Goal: Task Accomplishment & Management: Manage account settings

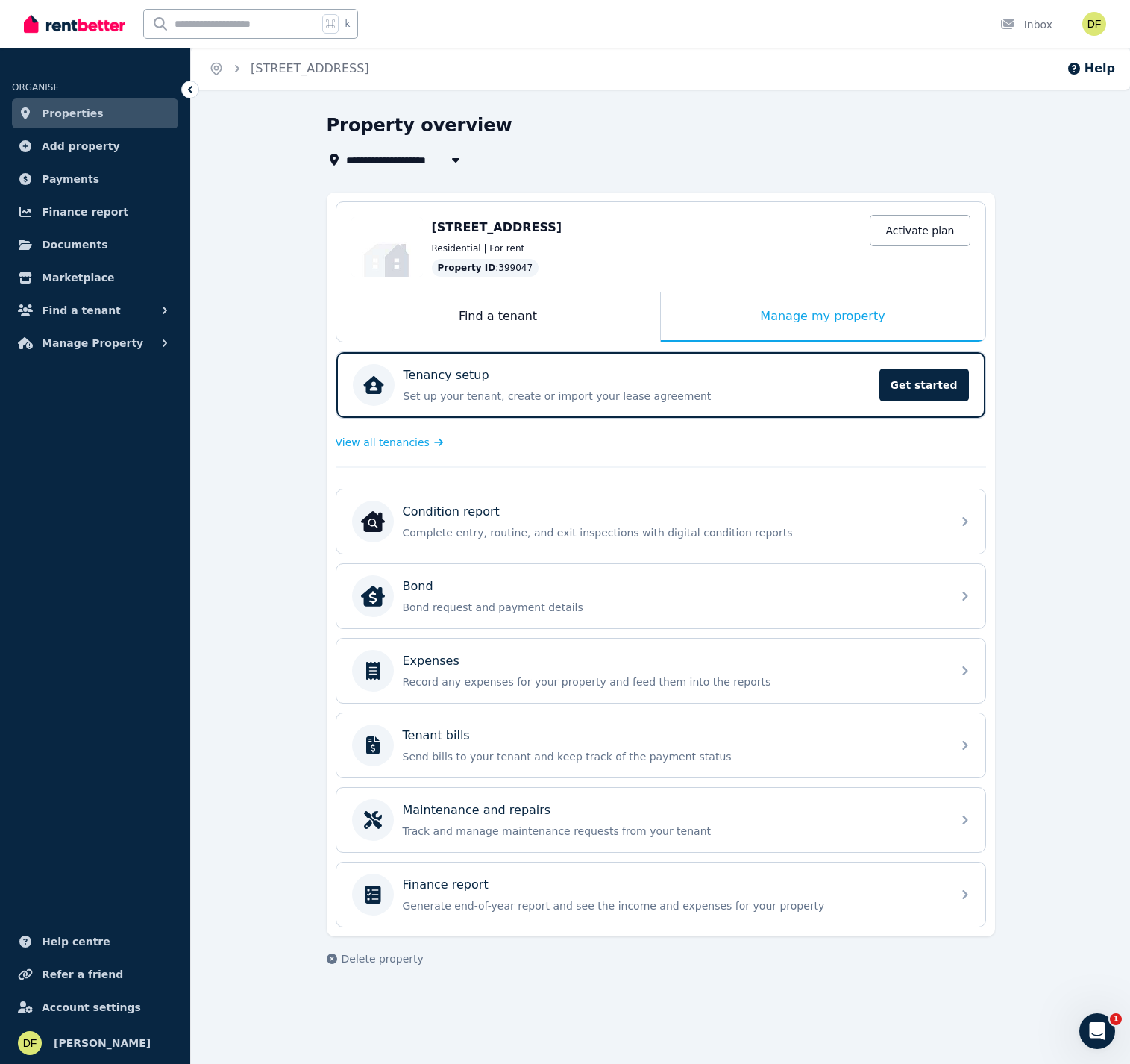
click at [458, 171] on div "**********" at bounding box center [661, 539] width 668 height 853
click at [458, 166] on button "button" at bounding box center [455, 159] width 27 height 17
type input "**********"
click at [772, 156] on div "**********" at bounding box center [657, 159] width 660 height 17
click at [822, 319] on div "Manage my property" at bounding box center [822, 317] width 324 height 50
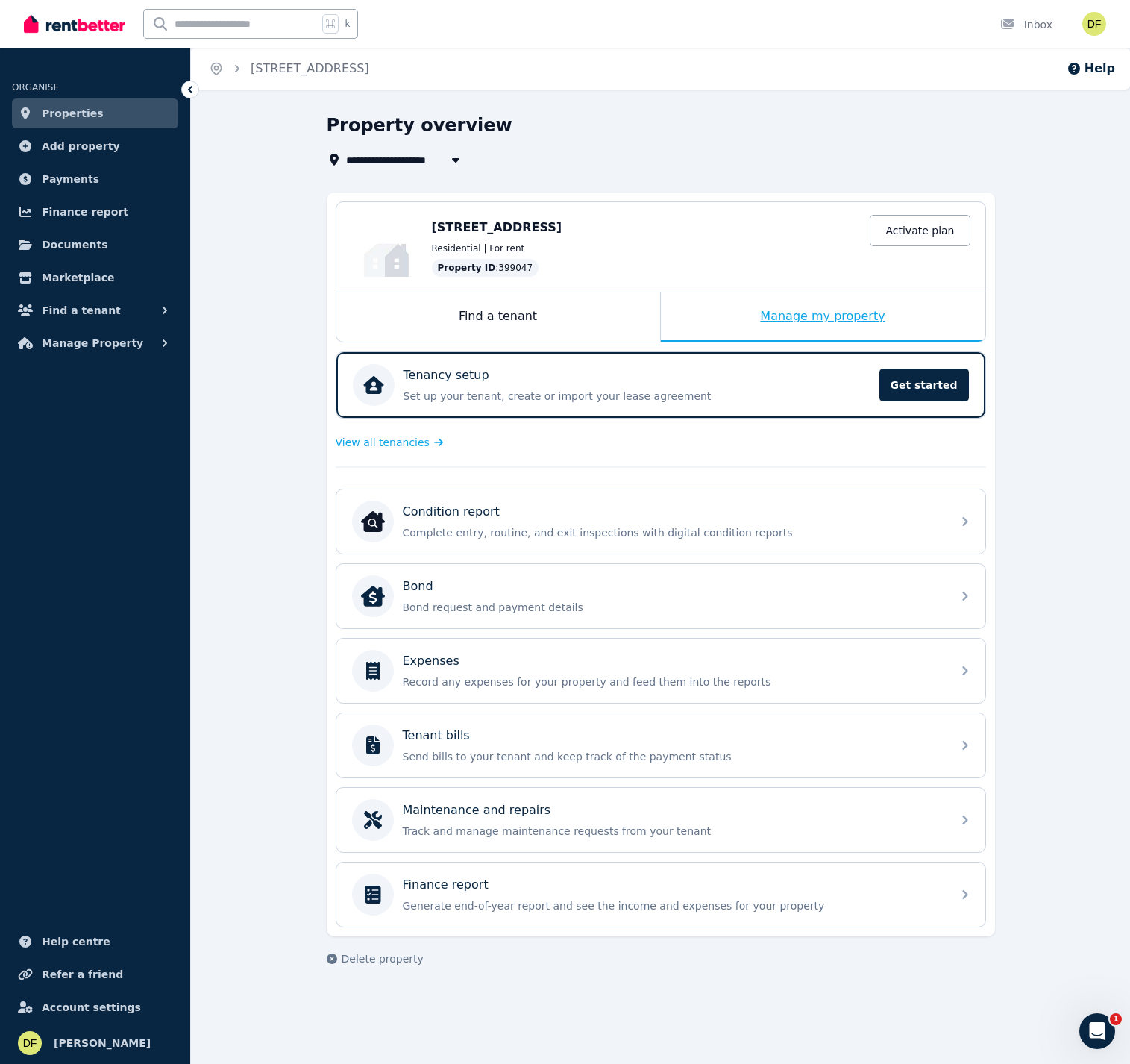
click at [822, 319] on div "Manage my property" at bounding box center [822, 317] width 324 height 50
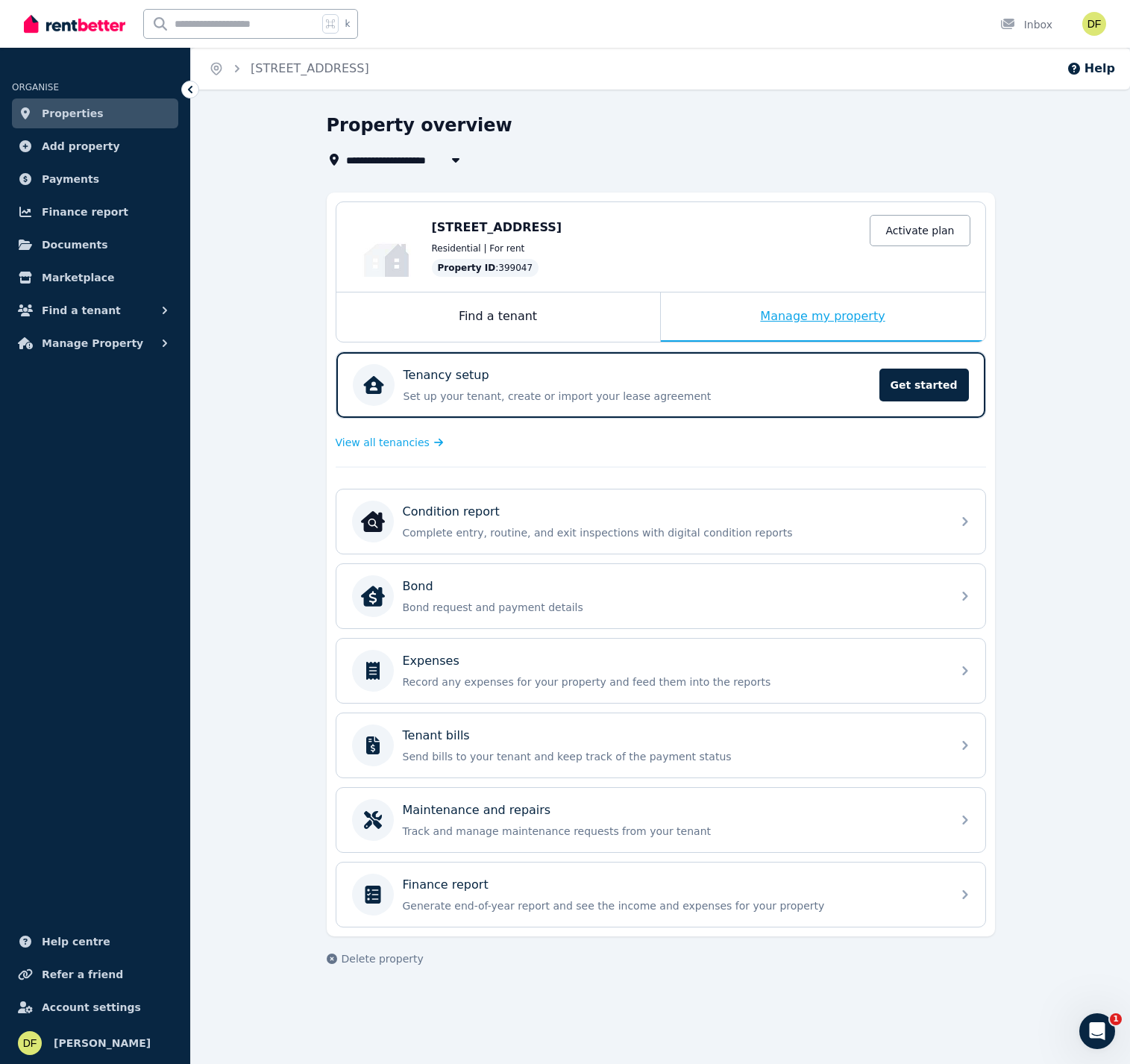
click at [822, 319] on div "Manage my property" at bounding box center [822, 317] width 324 height 50
click at [103, 153] on span "Add property" at bounding box center [80, 145] width 78 height 17
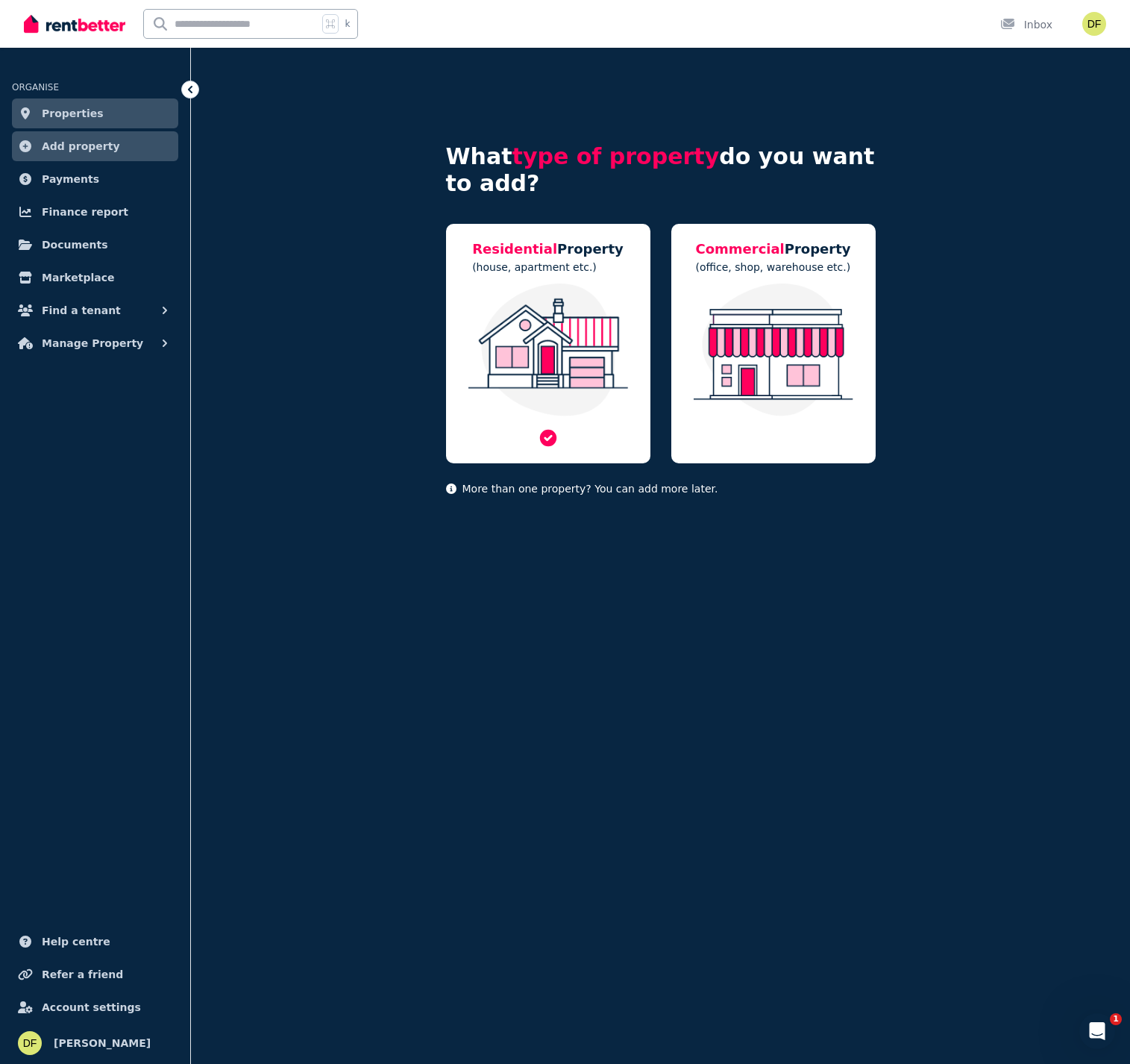
click at [548, 402] on img at bounding box center [548, 350] width 175 height 133
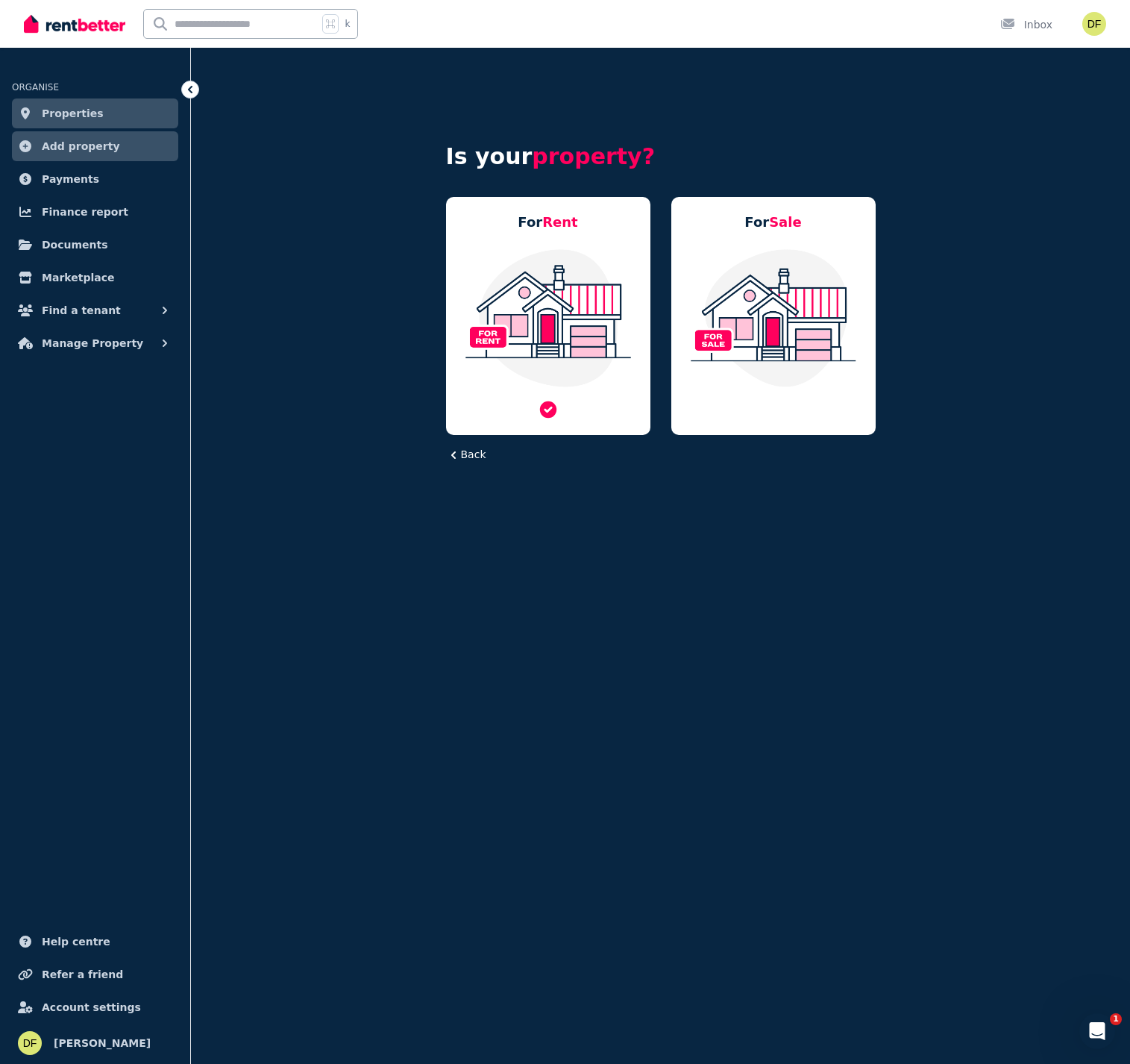
click at [548, 400] on icon at bounding box center [548, 409] width 21 height 21
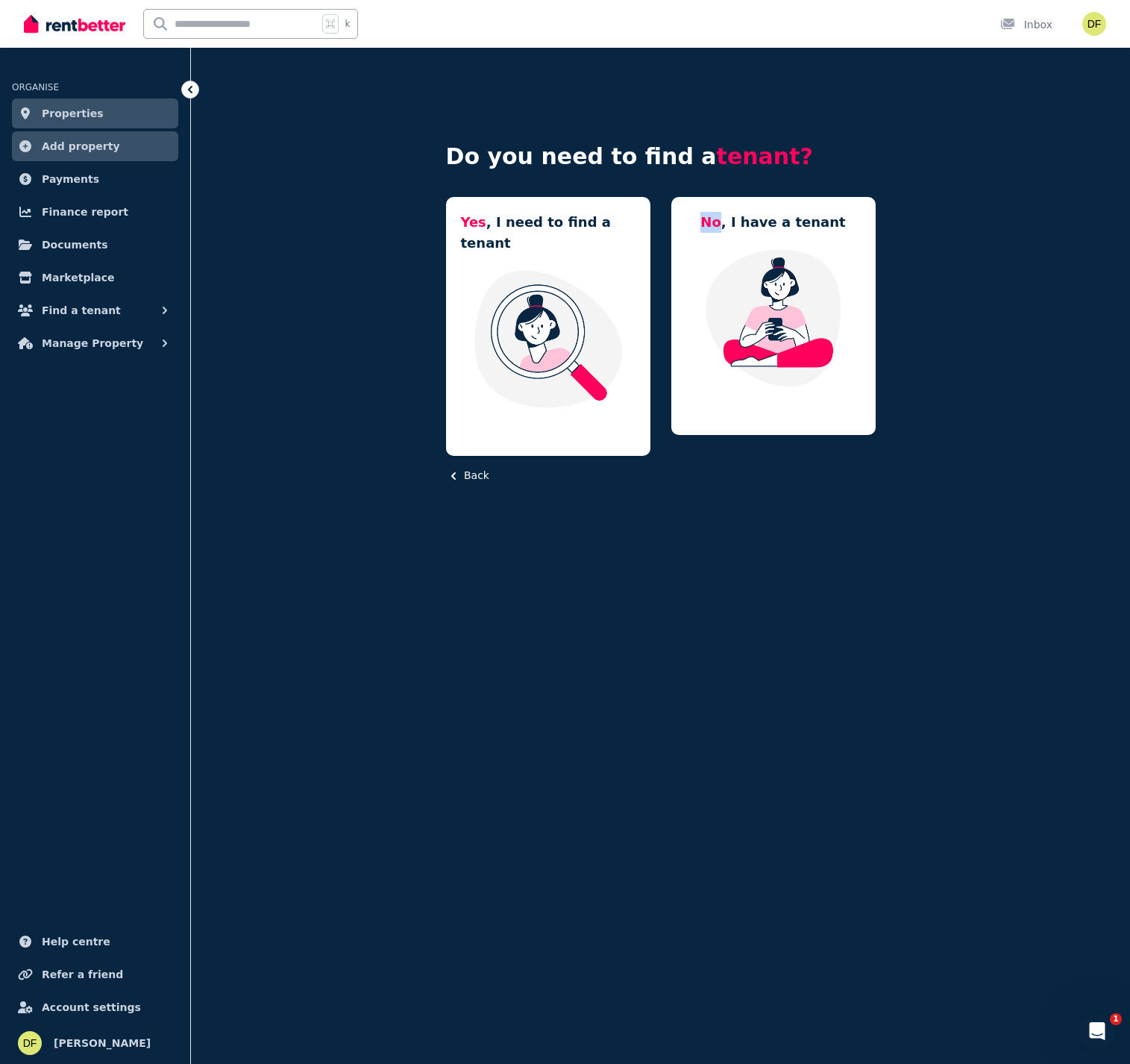
click at [0, 0] on icon at bounding box center [0, 0] width 0 height 0
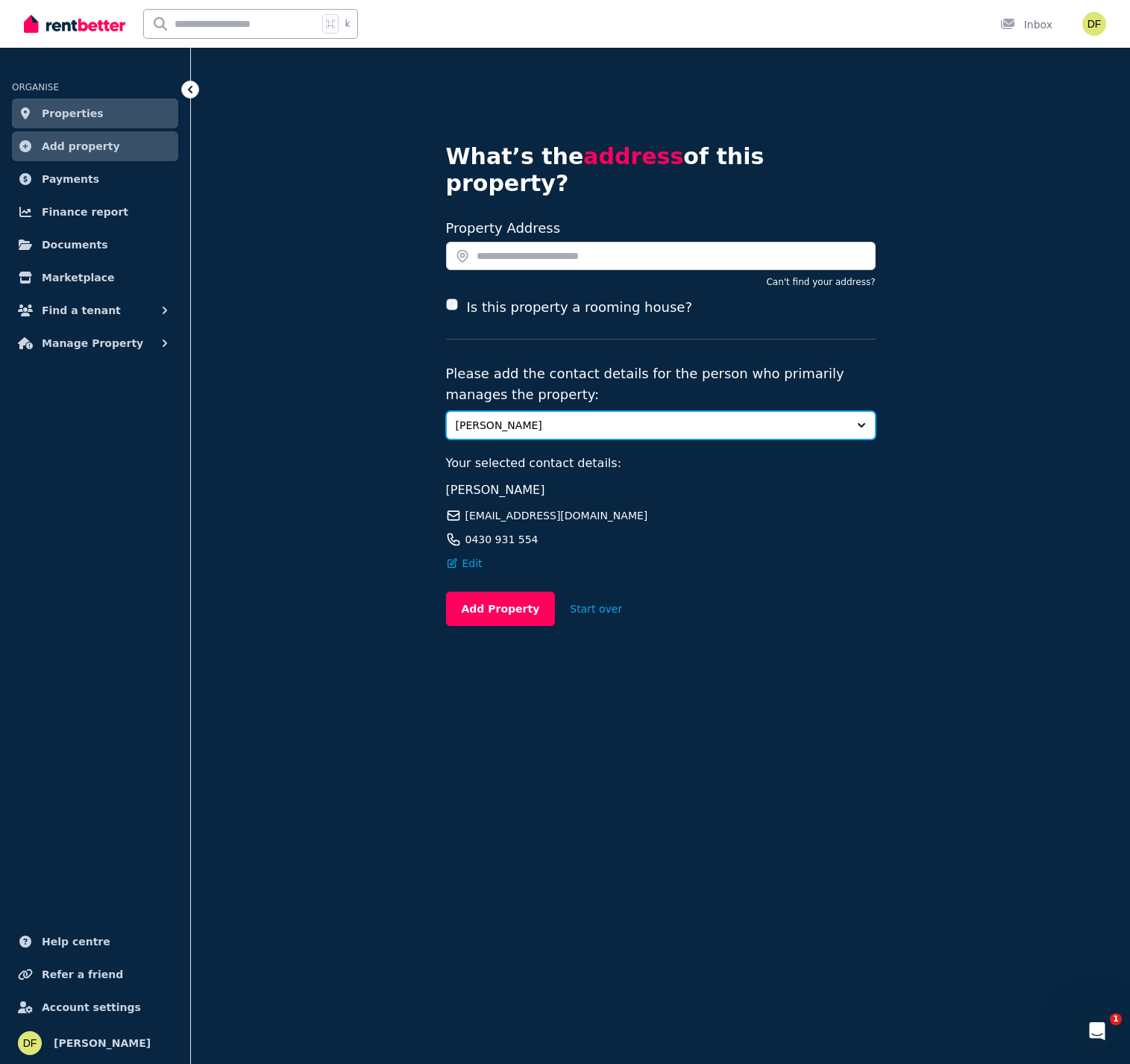
click at [615, 411] on button "[PERSON_NAME]" at bounding box center [661, 424] width 430 height 28
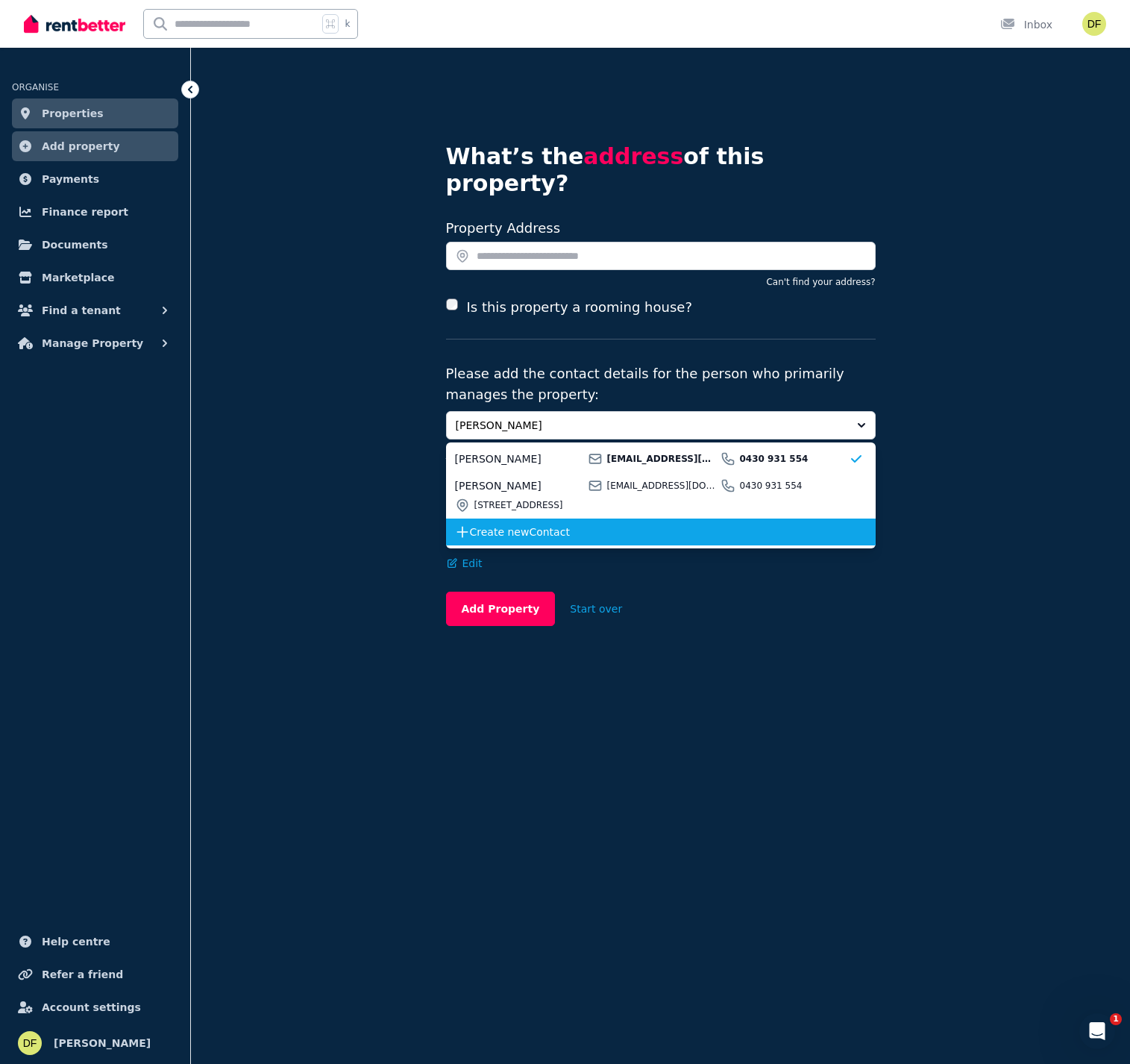
click at [573, 525] on span "Create new Contact" at bounding box center [660, 532] width 379 height 15
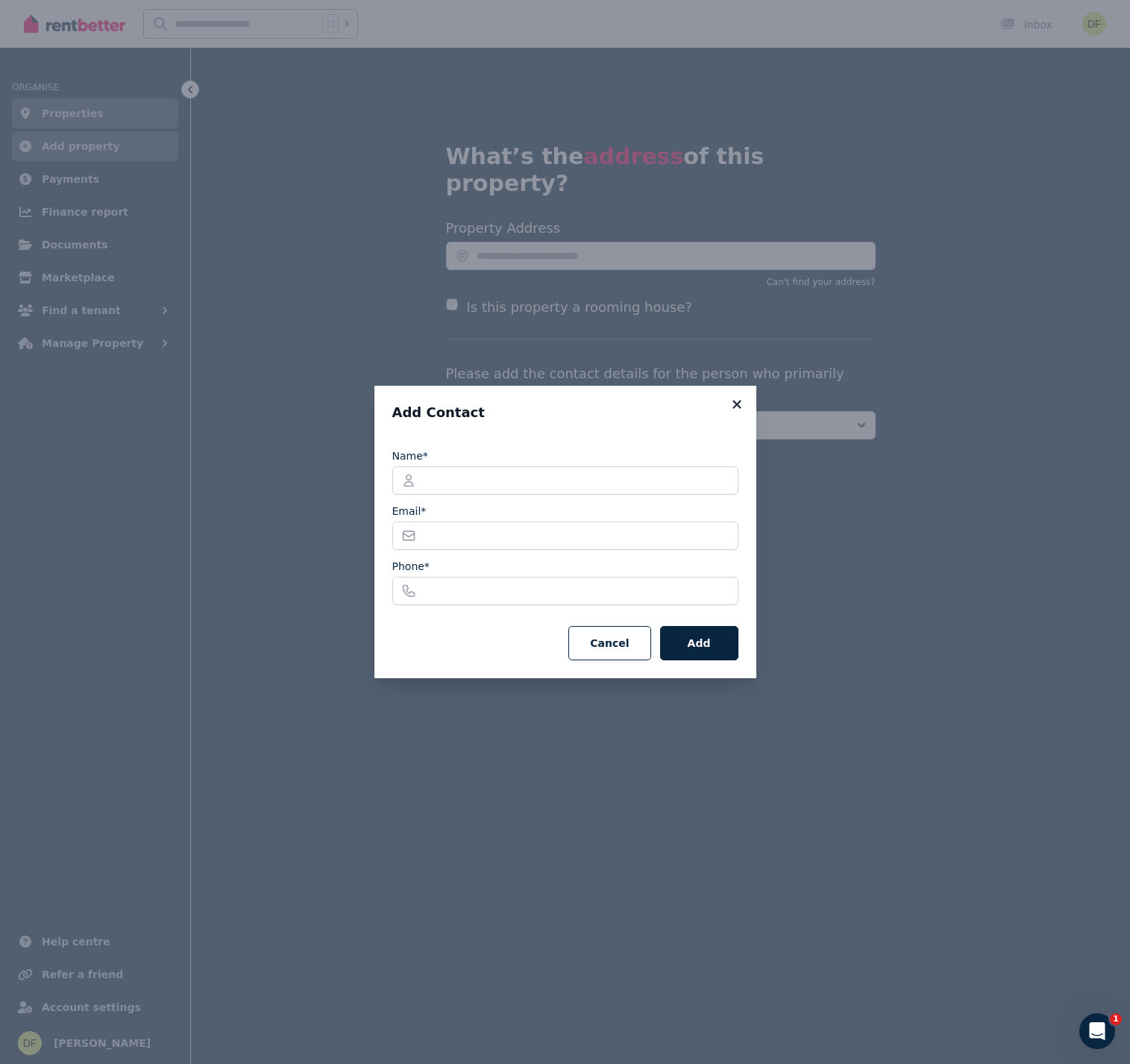
click at [737, 406] on icon at bounding box center [737, 404] width 15 height 14
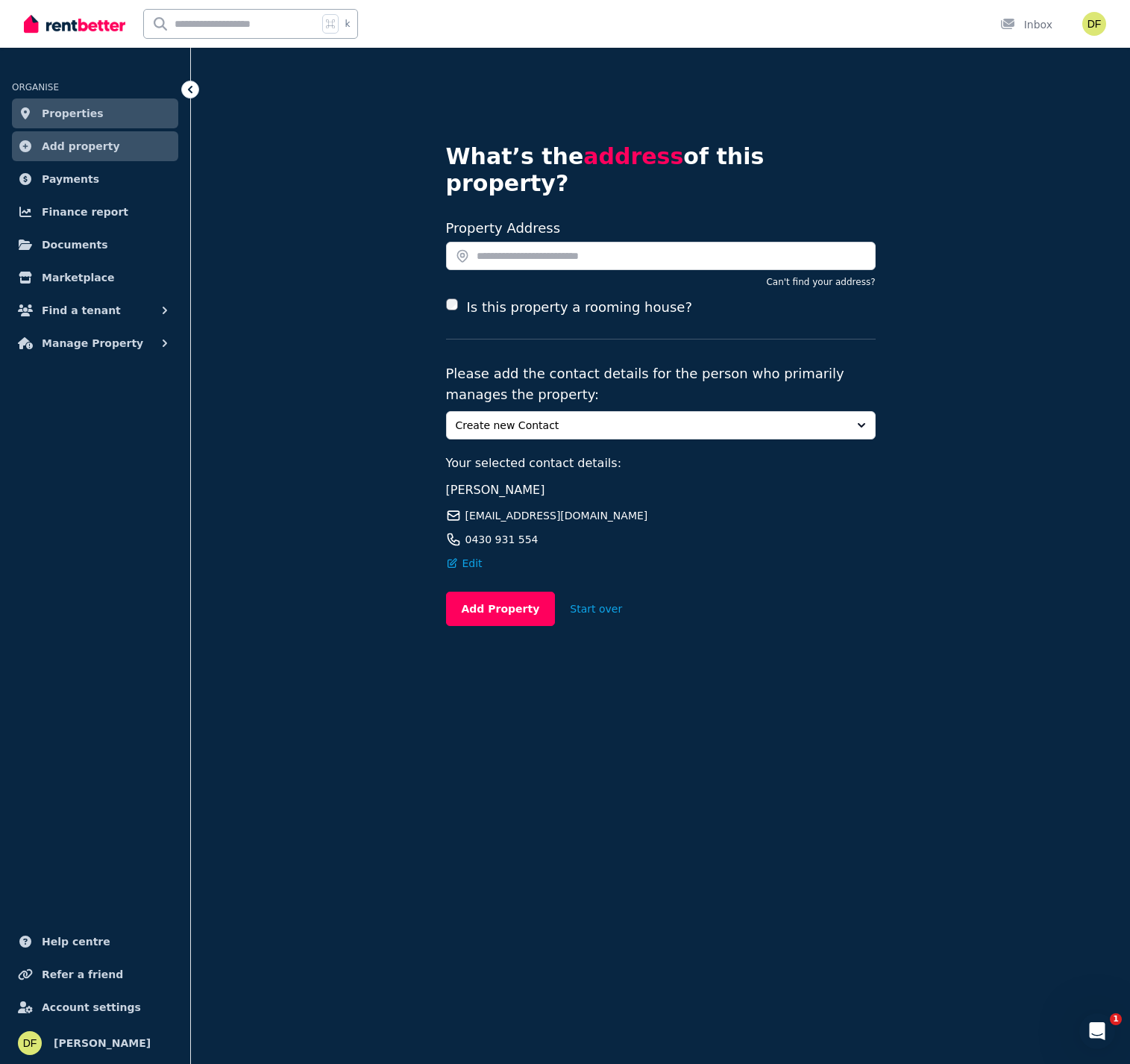
click at [129, 117] on link "Properties" at bounding box center [95, 113] width 166 height 29
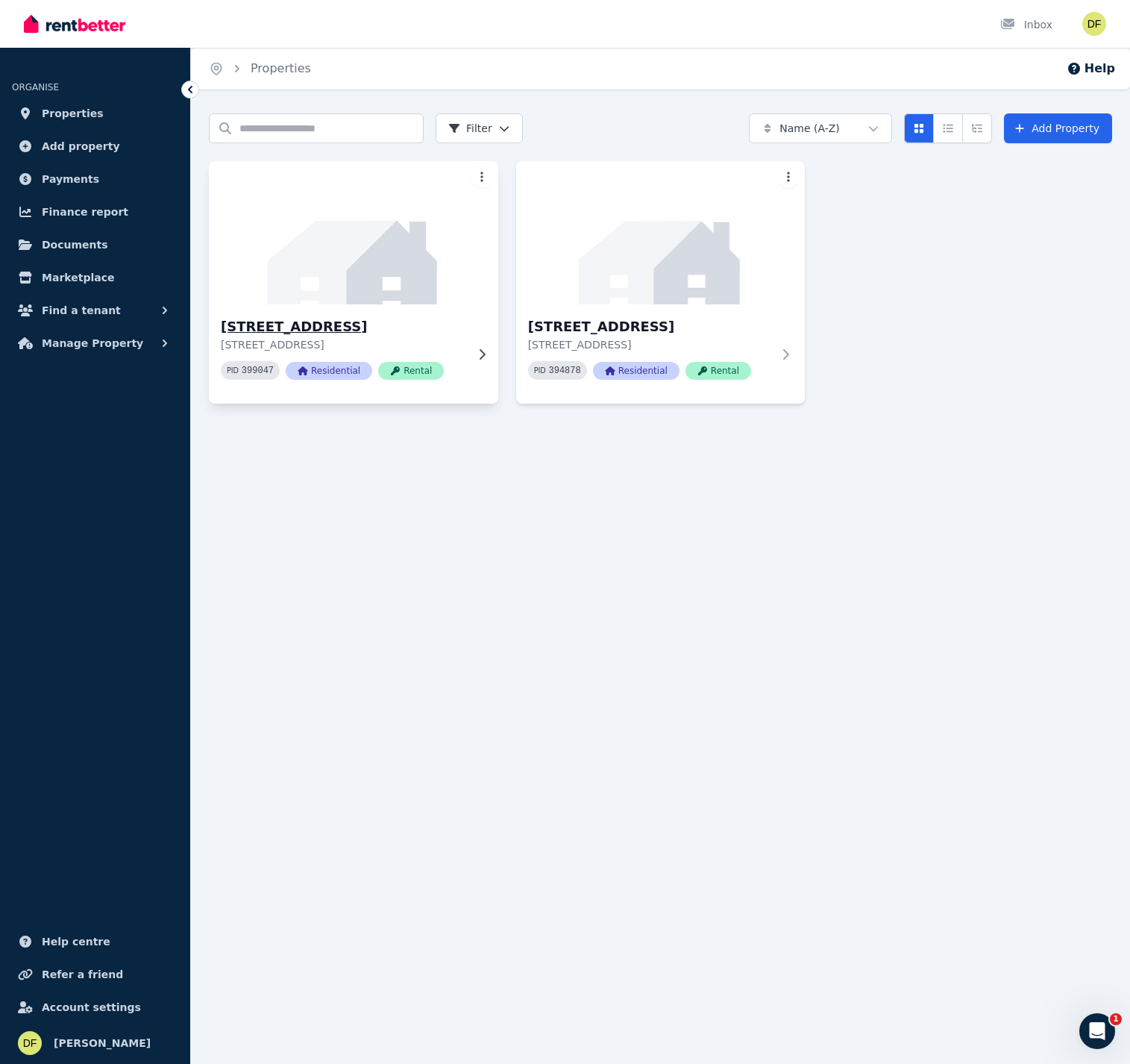
click at [321, 272] on img at bounding box center [353, 232] width 303 height 151
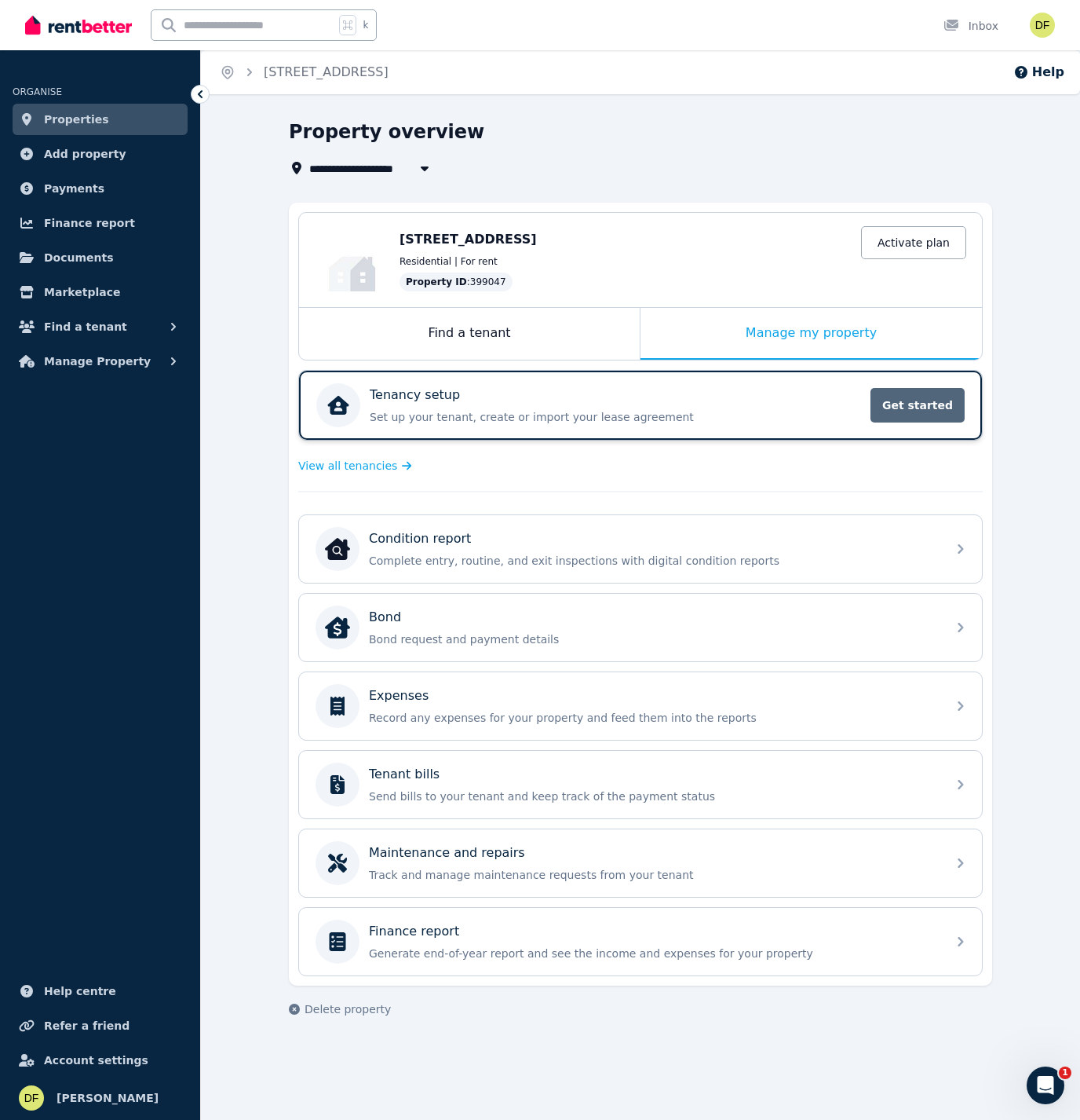
click at [904, 398] on span "Get started" at bounding box center [917, 405] width 94 height 35
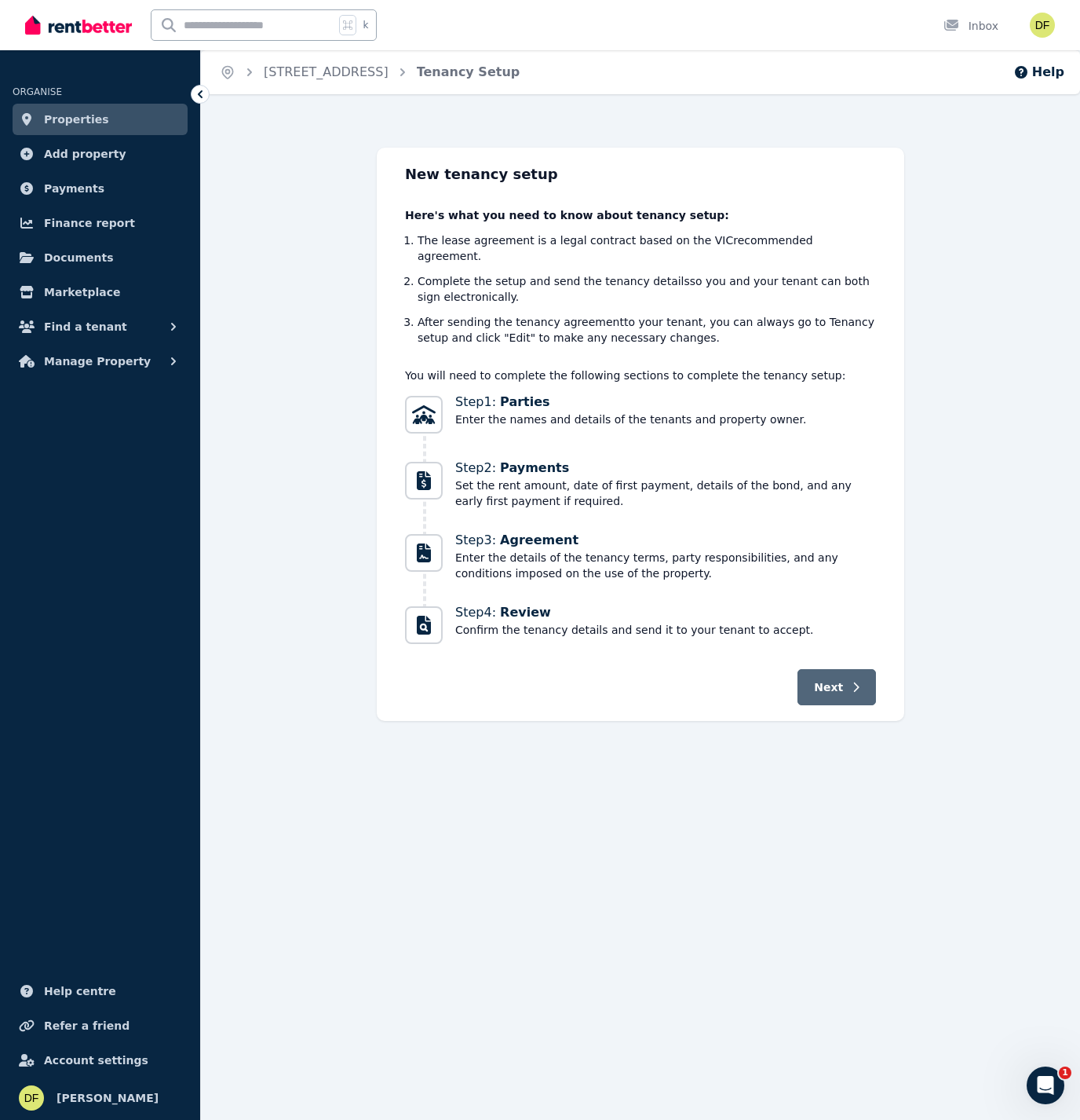
click at [851, 669] on button "Next" at bounding box center [836, 687] width 78 height 36
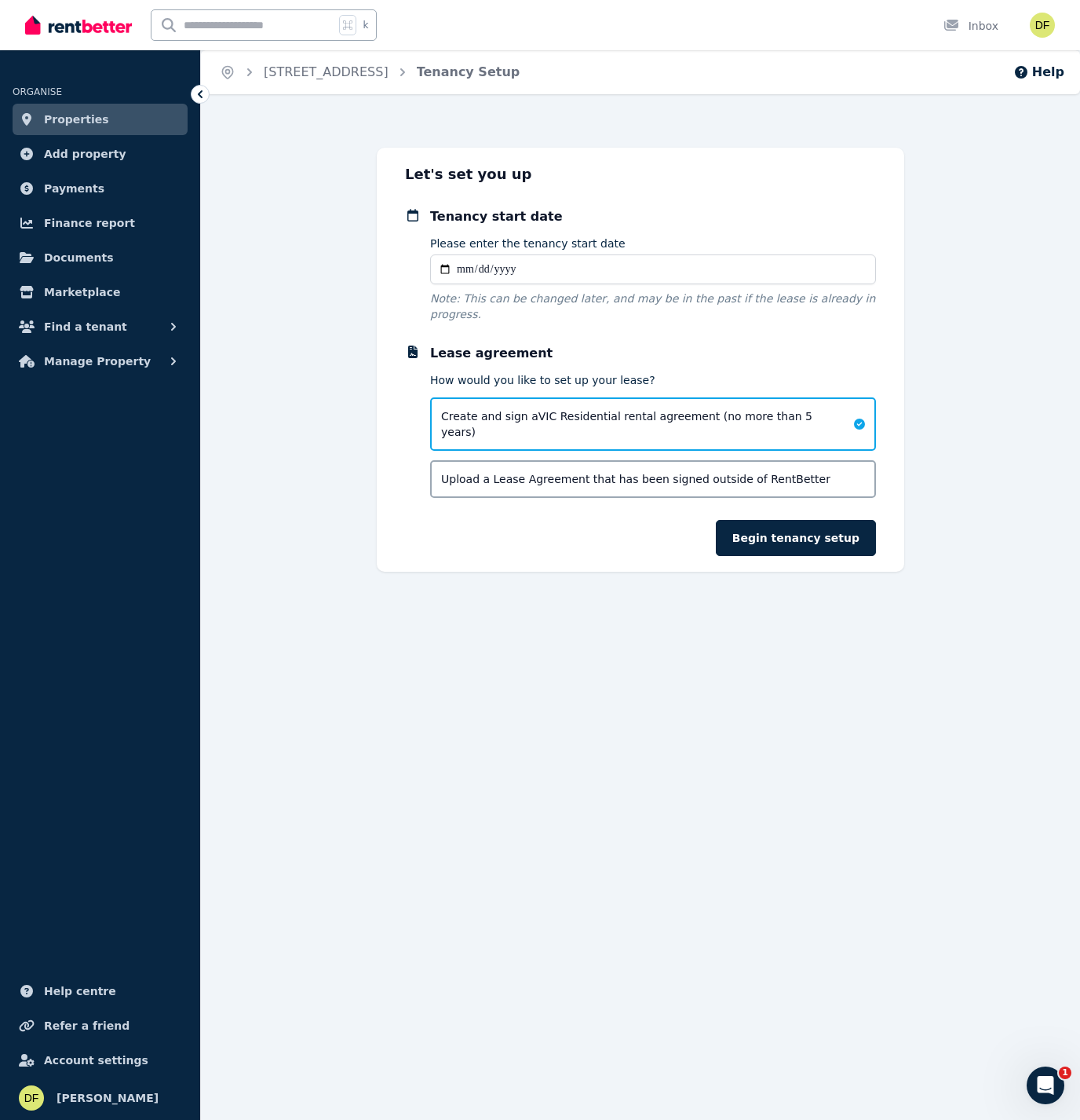
click at [812, 460] on div "Upload a Lease Agreement that has been signed outside of RentBetter" at bounding box center [653, 479] width 446 height 38
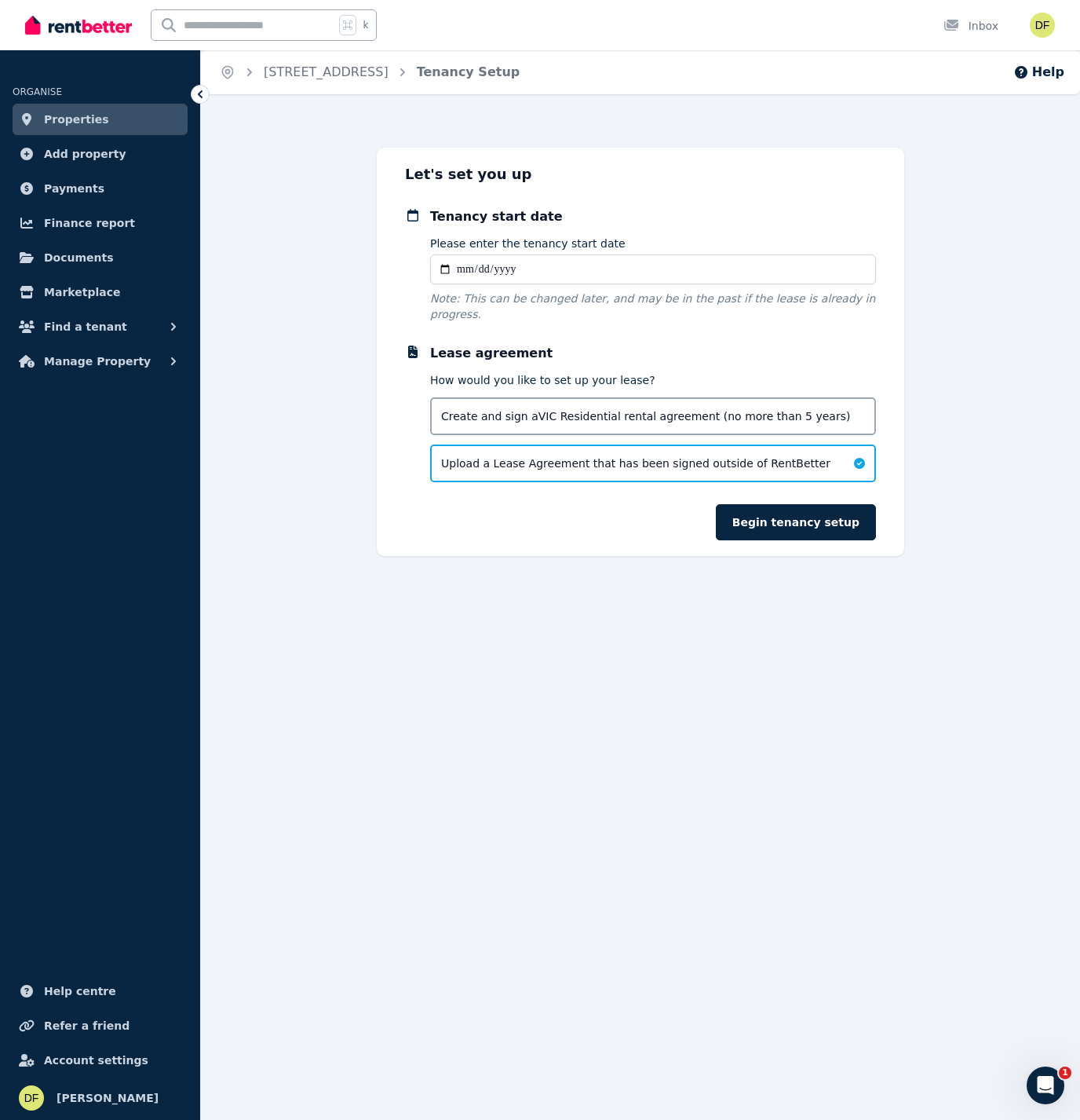
click at [812, 420] on span "Create and sign a VIC Residential rental agreement (no more than 5 years)" at bounding box center [645, 416] width 409 height 15
